Goal: Task Accomplishment & Management: Complete application form

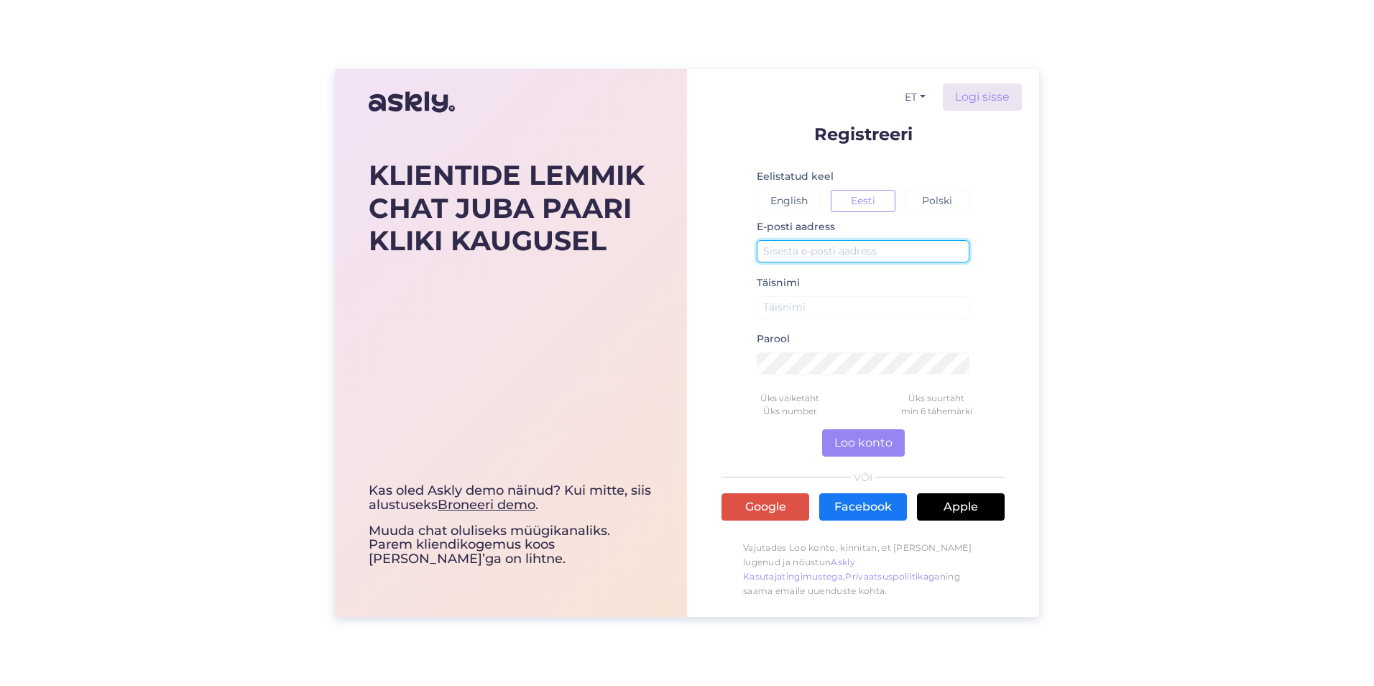
drag, startPoint x: 877, startPoint y: 250, endPoint x: 905, endPoint y: 245, distance: 28.5
click at [877, 250] on input "text" at bounding box center [863, 251] width 213 height 22
type input "[EMAIL_ADDRESS][DOMAIN_NAME]"
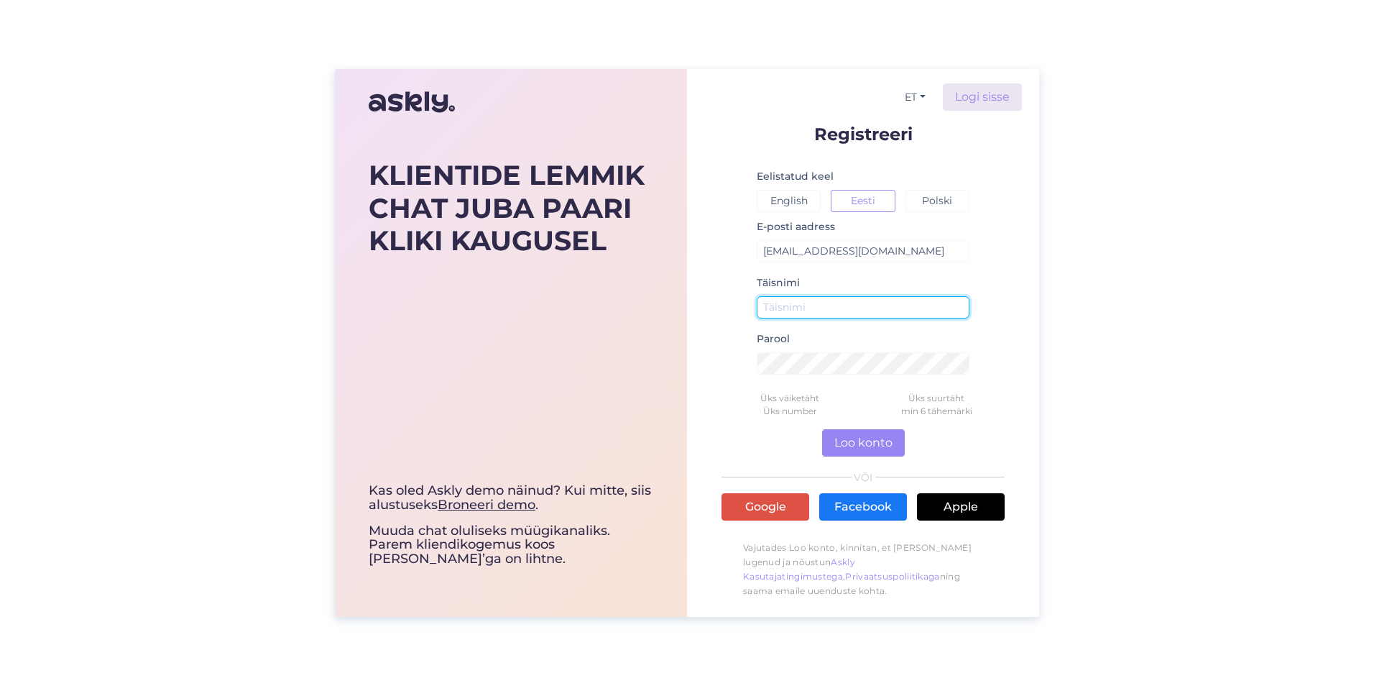
click at [877, 306] on input "text" at bounding box center [863, 307] width 213 height 22
drag, startPoint x: 835, startPoint y: 307, endPoint x: 710, endPoint y: 307, distance: 125.0
click at [710, 307] on div "ET Logi sisse Registreeri Eelistatud keel English Eesti Polski E-posti aadress …" at bounding box center [863, 343] width 352 height 548
type input "Teddy Studio"
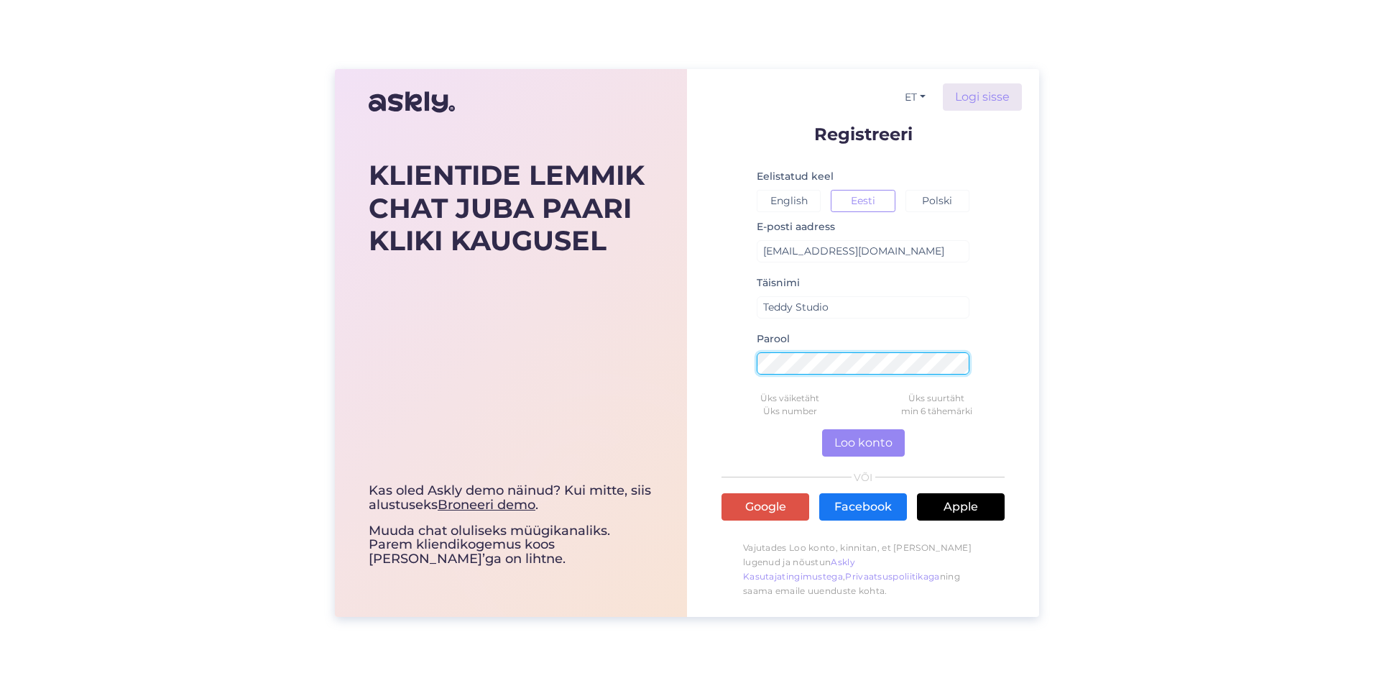
click at [725, 357] on form "Registreeri Eelistatud keel English Eesti Polski E-posti aadress info@teddystud…" at bounding box center [863, 365] width 283 height 480
click at [663, 341] on div "KLIENTIDE LEMMIK CHAT JUBA PAARI KLIKI KAUGUSEL Kas oled Askly demo näinud? Kui…" at bounding box center [687, 343] width 704 height 548
click at [683, 337] on div "KLIENTIDE LEMMIK CHAT JUBA PAARI KLIKI KAUGUSEL Kas oled Askly demo näinud? Kui…" at bounding box center [511, 343] width 352 height 548
click at [737, 359] on form "Registreeri Eelistatud keel English Eesti Polski E-posti aadress info@teddystud…" at bounding box center [863, 365] width 283 height 480
click at [724, 359] on form "Registreeri Eelistatud keel English Eesti Polski E-posti aadress info@teddystud…" at bounding box center [863, 365] width 283 height 480
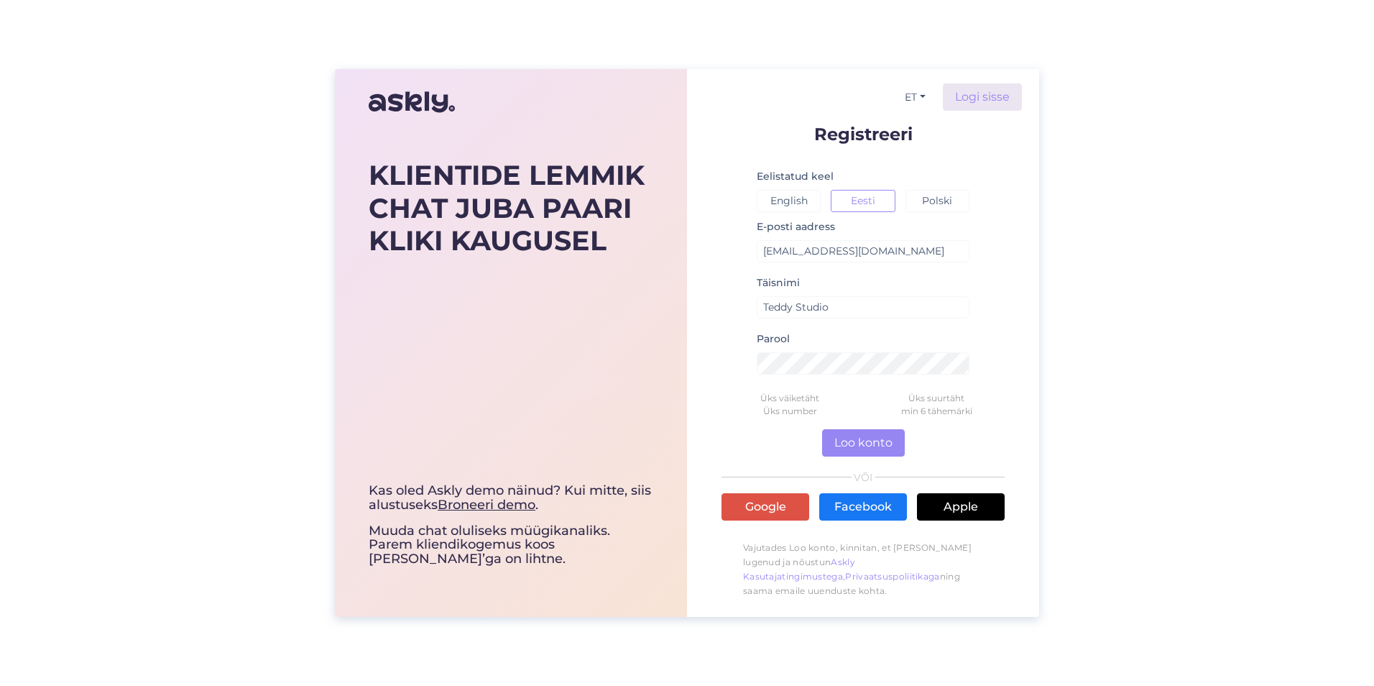
click at [719, 354] on div "ET Logi sisse Registreeri Eelistatud keel English Eesti Polski E-posti aadress …" at bounding box center [863, 343] width 352 height 548
click at [889, 448] on button "Loo konto" at bounding box center [863, 442] width 83 height 27
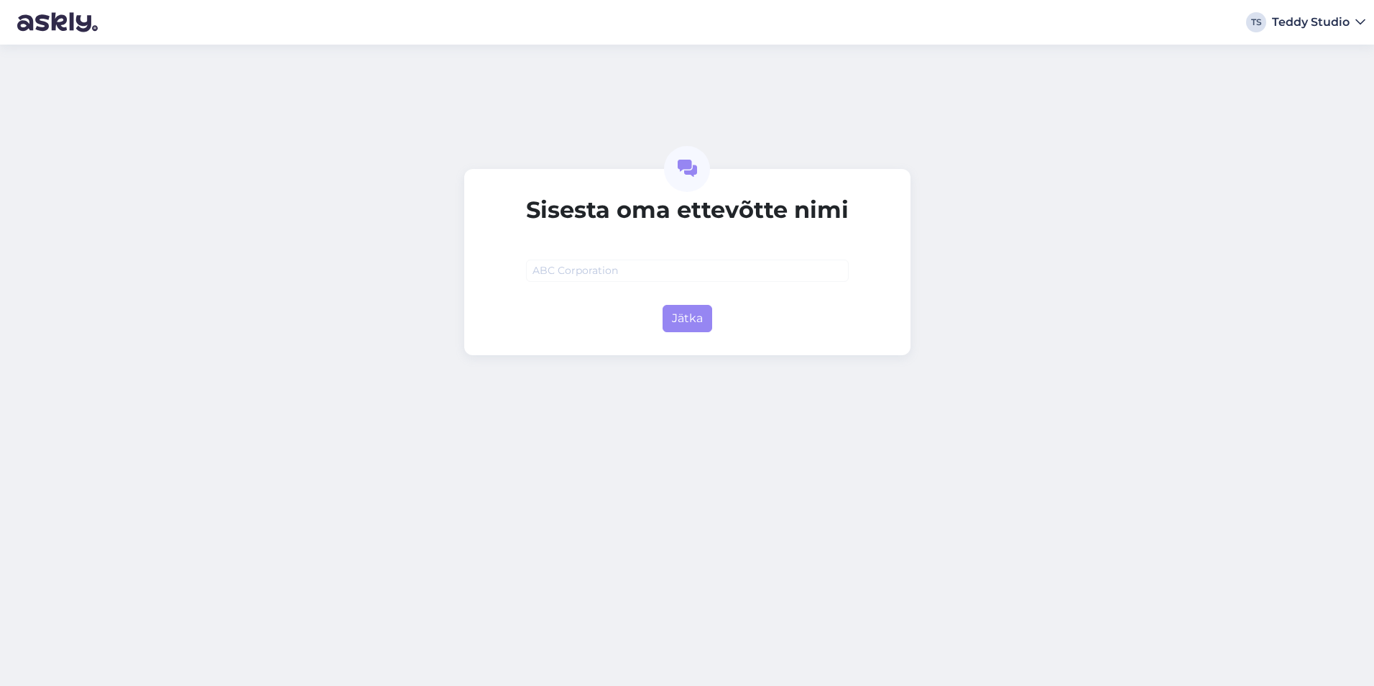
click at [574, 275] on input "text" at bounding box center [687, 270] width 323 height 22
type input "T"
type input "Teddys OÜ"
click at [698, 315] on button "Jätka" at bounding box center [688, 318] width 50 height 27
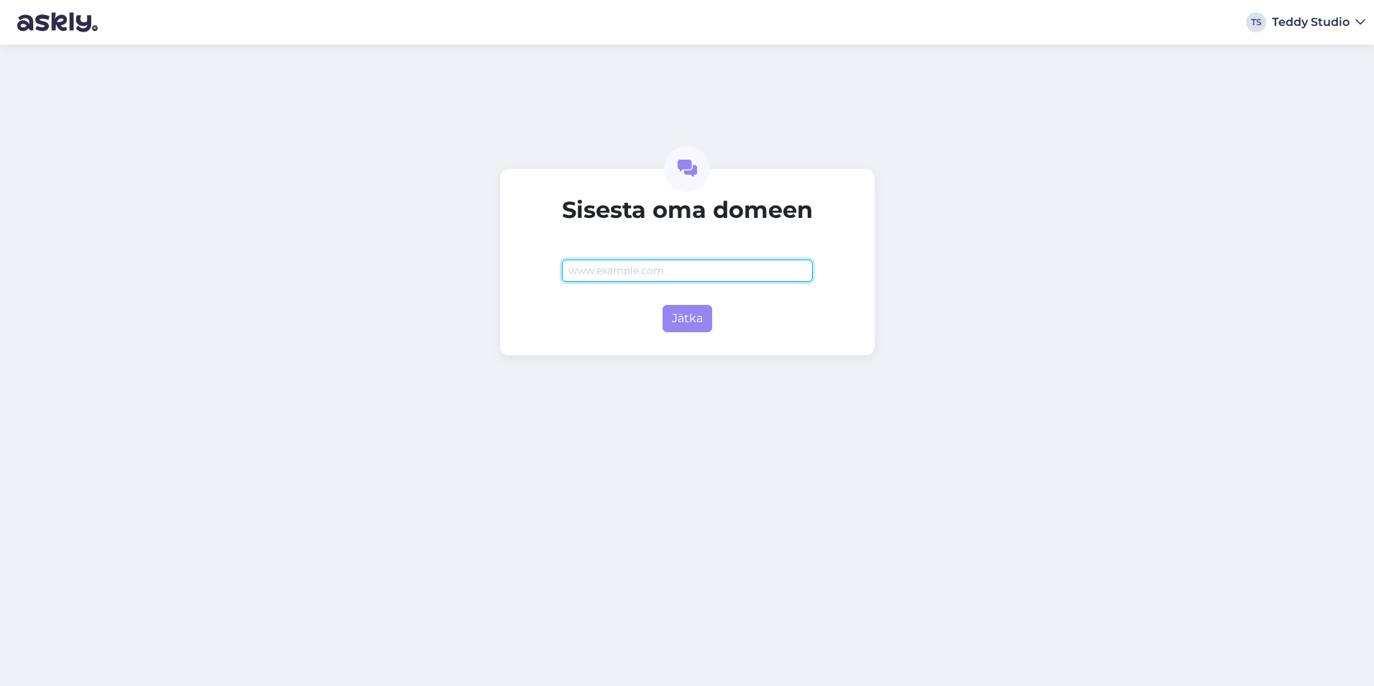
click at [650, 262] on input "text" at bounding box center [687, 270] width 251 height 22
paste input "[URL][DOMAIN_NAME]"
drag, startPoint x: 601, startPoint y: 267, endPoint x: 447, endPoint y: 258, distance: 154.7
click at [447, 258] on div "Sisesta oma domeen [URL][DOMAIN_NAME] [PERSON_NAME]" at bounding box center [687, 365] width 1374 height 641
click at [686, 273] on input "[DOMAIN_NAME][URL]" at bounding box center [687, 270] width 251 height 22
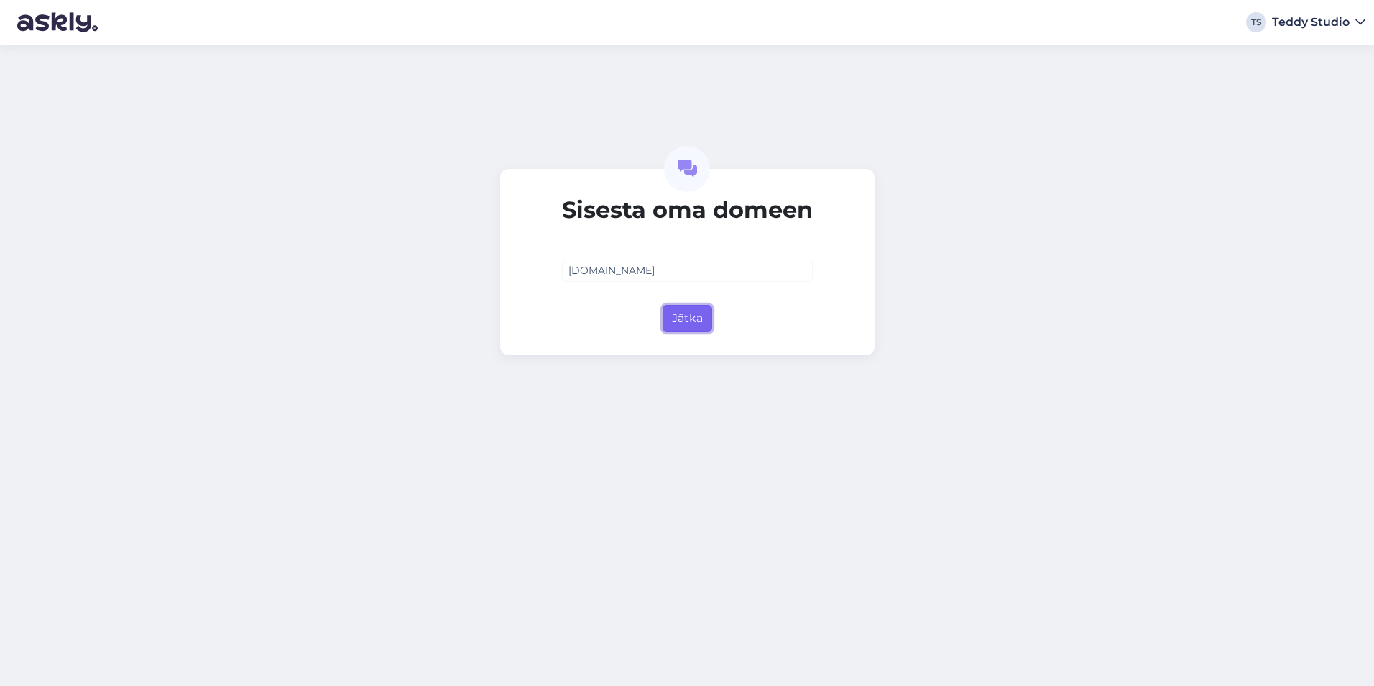
click at [681, 305] on button "Jätka" at bounding box center [688, 318] width 50 height 27
type input "[DOMAIN_NAME]"
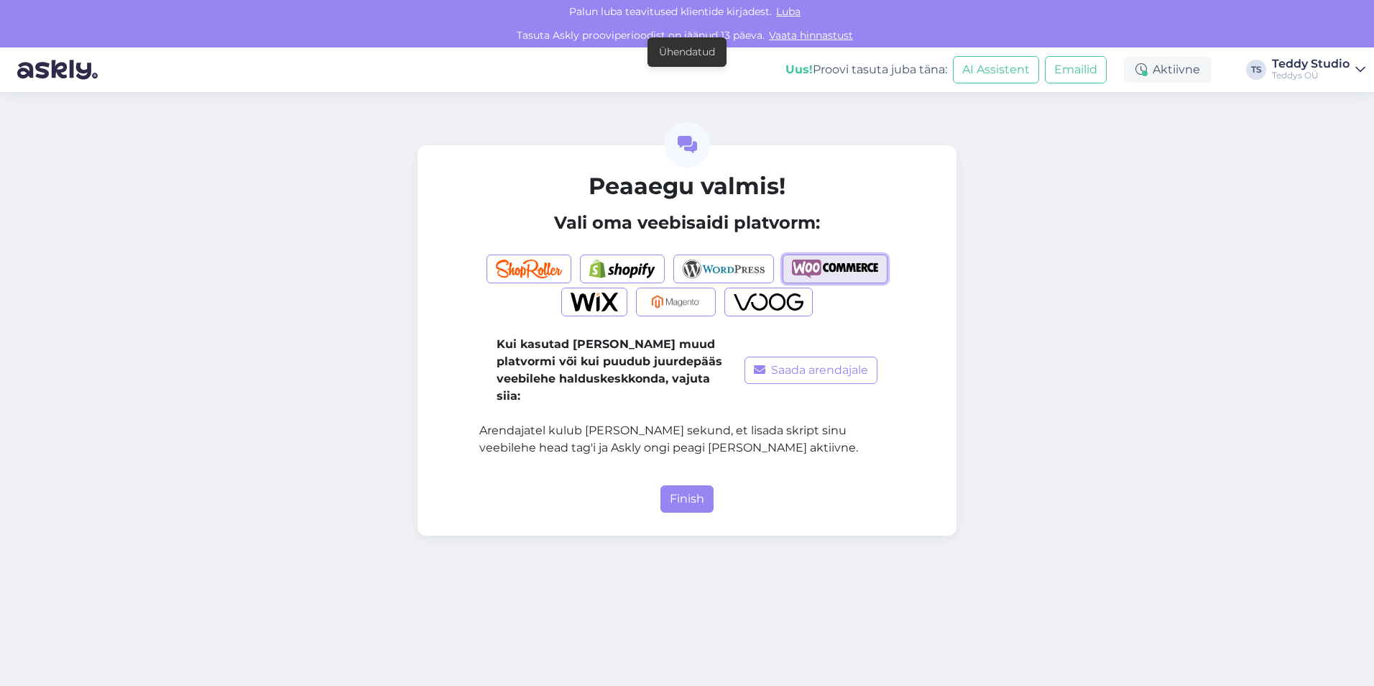
click at [870, 275] on img "button" at bounding box center [835, 268] width 86 height 19
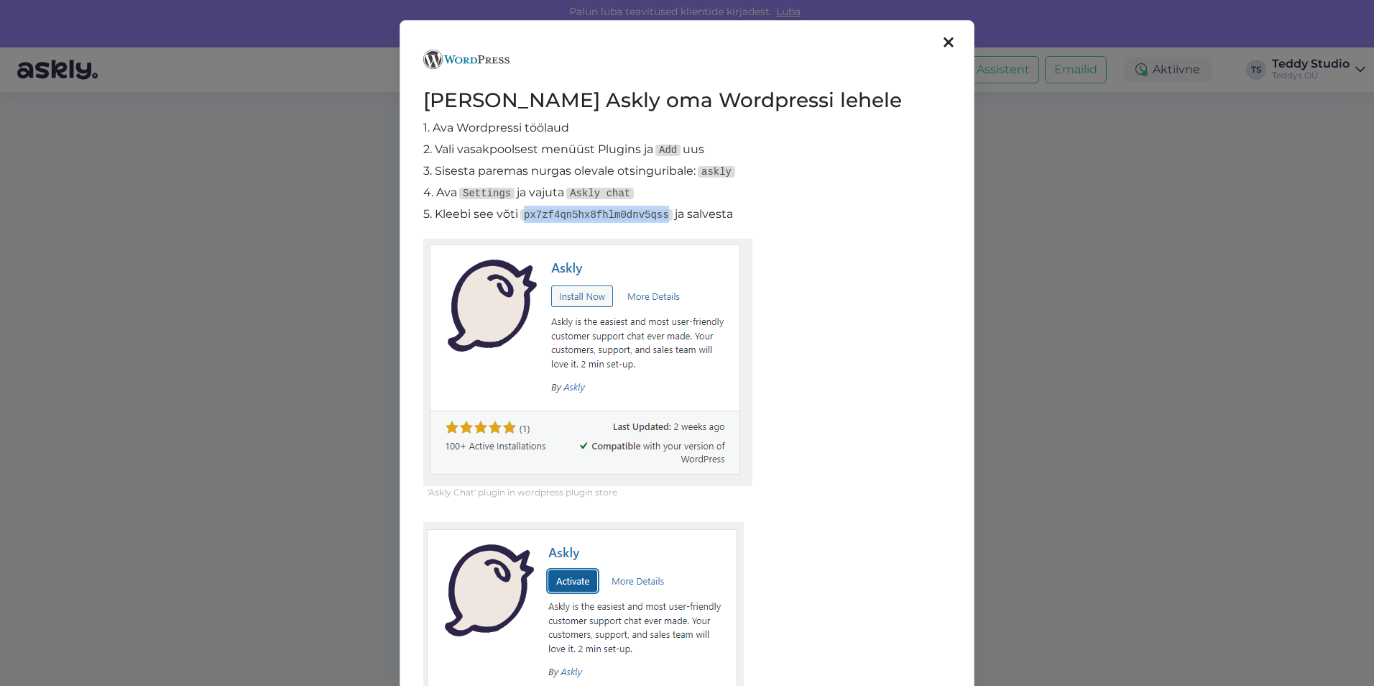
drag, startPoint x: 522, startPoint y: 211, endPoint x: 653, endPoint y: 213, distance: 130.8
click at [653, 213] on code "px7zf4qn5hx8fhlm0dnv5qss" at bounding box center [596, 214] width 152 height 11
copy code "px7zf4qn5hx8fhlm0dnv5qss"
click at [944, 46] on icon at bounding box center [949, 43] width 10 height 16
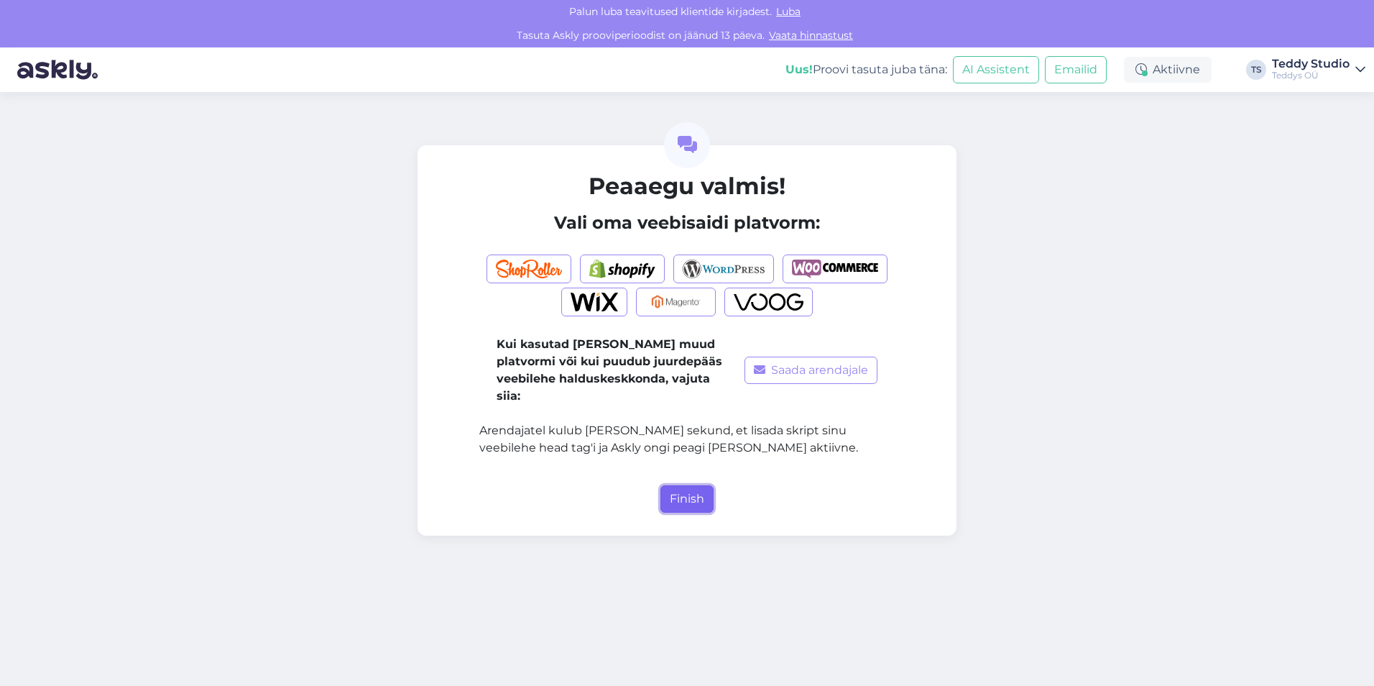
click at [682, 485] on button "Finish" at bounding box center [686, 498] width 53 height 27
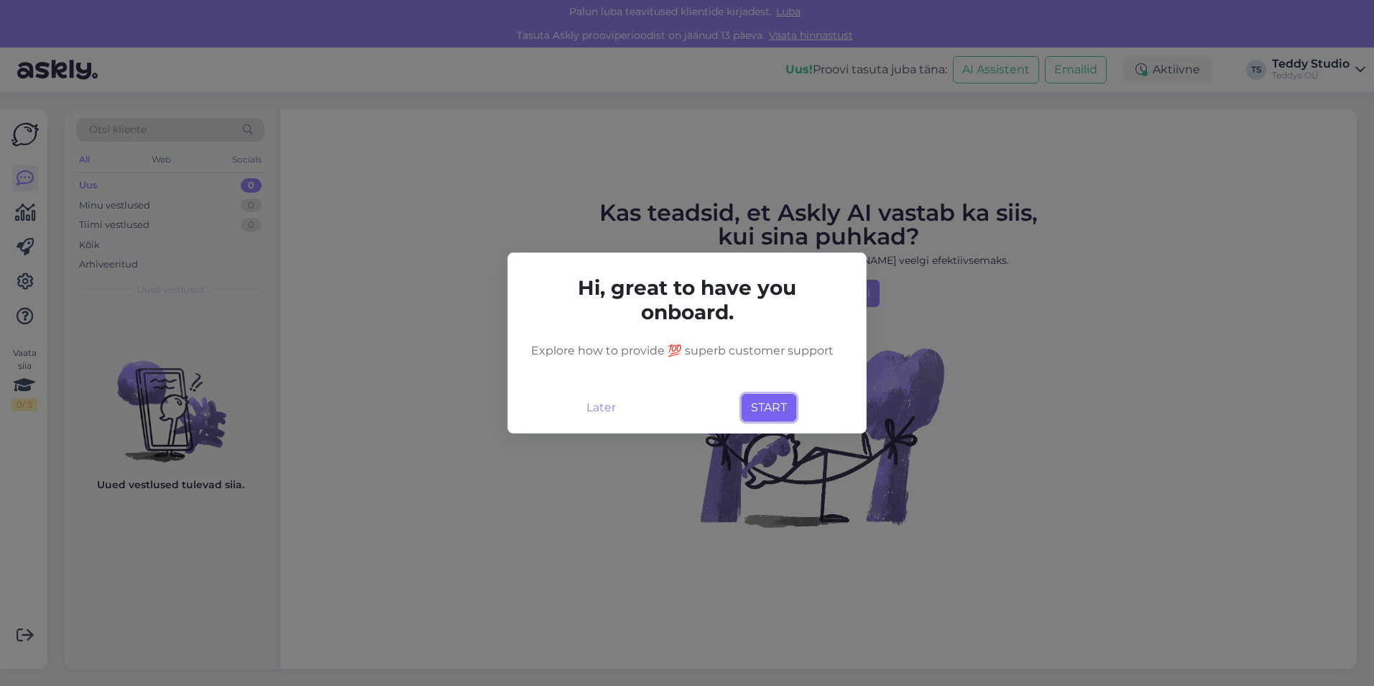
click at [765, 416] on button "START" at bounding box center [769, 407] width 55 height 27
